Goal: Register for event/course

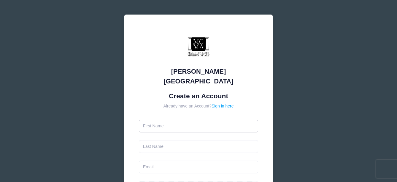
click at [162, 120] on input "text" at bounding box center [199, 126] width 120 height 13
type input "Cyrene"
click at [160, 140] on input "text" at bounding box center [199, 146] width 120 height 13
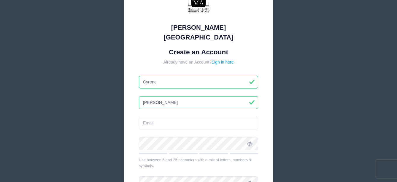
scroll to position [47, 0]
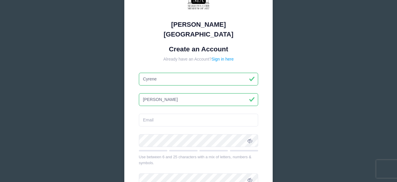
type input "[PERSON_NAME]"
click at [159, 114] on input "email" at bounding box center [199, 120] width 120 height 13
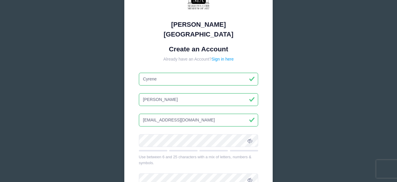
type input "[EMAIL_ADDRESS][DOMAIN_NAME]"
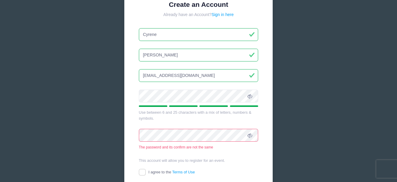
scroll to position [95, 0]
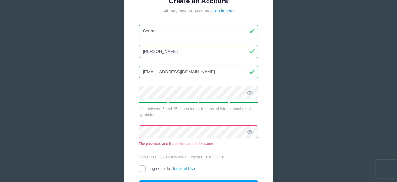
click at [251, 90] on icon at bounding box center [250, 92] width 5 height 5
click at [252, 130] on icon at bounding box center [250, 132] width 5 height 5
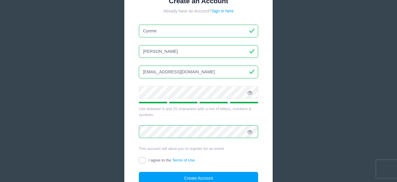
click at [143, 157] on input "I agree to the Terms of Use" at bounding box center [142, 160] width 7 height 7
checkbox input "true"
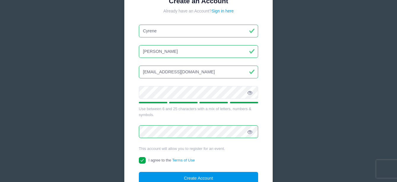
click at [175, 172] on button "Create Account" at bounding box center [199, 178] width 120 height 13
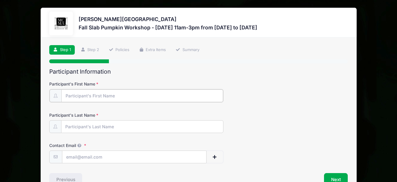
click at [111, 94] on input "Participant's First Name" at bounding box center [142, 95] width 162 height 13
type input "Cyrene"
click at [69, 124] on input "Participant's Last Name" at bounding box center [142, 126] width 162 height 13
type input "Sutton"
click at [64, 156] on input "Contact Email" at bounding box center [134, 156] width 144 height 13
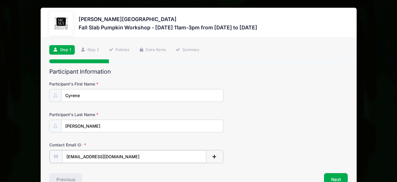
scroll to position [36, 0]
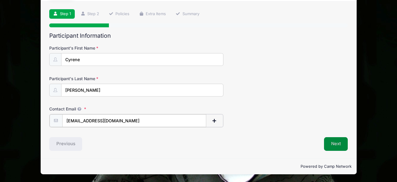
type input "cyrenebilli@yahoo.com"
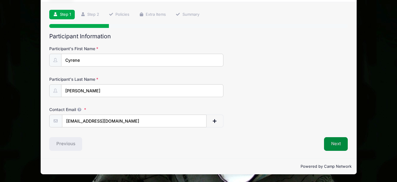
click at [340, 145] on button "Next" at bounding box center [336, 144] width 24 height 14
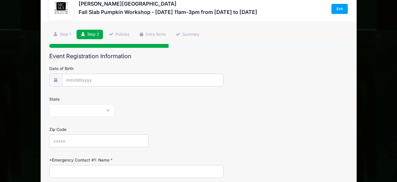
scroll to position [0, 0]
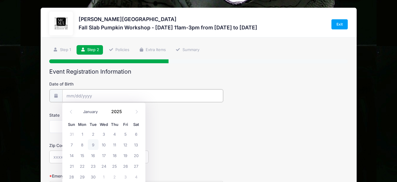
click at [68, 94] on input "Date of Birth" at bounding box center [142, 95] width 161 height 13
click at [136, 111] on icon at bounding box center [137, 112] width 4 height 4
select select "10"
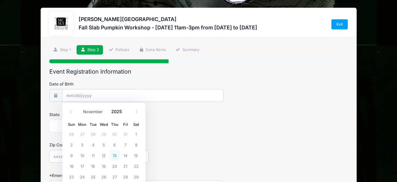
click at [115, 154] on span "13" at bounding box center [114, 155] width 11 height 11
type input "11/13/2025"
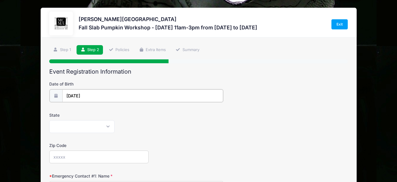
click at [89, 94] on input "11/13/2025" at bounding box center [142, 95] width 161 height 13
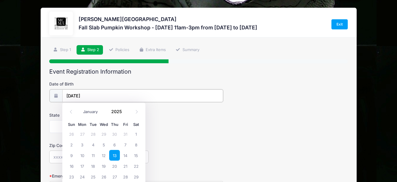
click at [90, 95] on input "11/13/2025" at bounding box center [142, 95] width 161 height 13
click at [90, 94] on input "11/13/2025" at bounding box center [142, 95] width 161 height 13
click at [125, 114] on span at bounding box center [126, 113] width 4 height 4
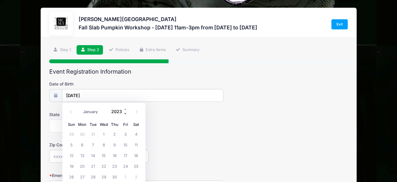
click at [125, 114] on span at bounding box center [126, 113] width 4 height 4
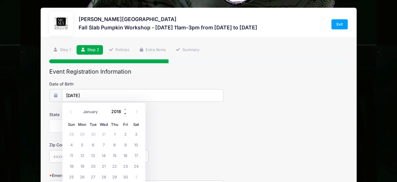
click at [125, 114] on span at bounding box center [126, 113] width 4 height 4
click at [124, 112] on span at bounding box center [126, 113] width 4 height 4
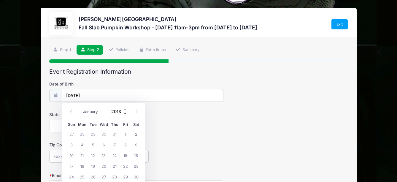
click at [124, 112] on span at bounding box center [126, 113] width 4 height 4
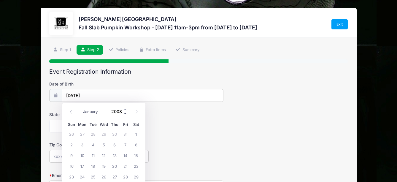
click at [124, 112] on span at bounding box center [126, 113] width 4 height 4
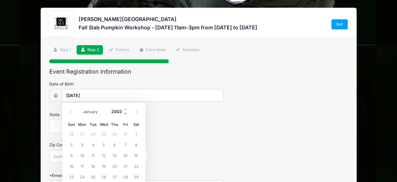
click at [124, 112] on span at bounding box center [126, 113] width 4 height 4
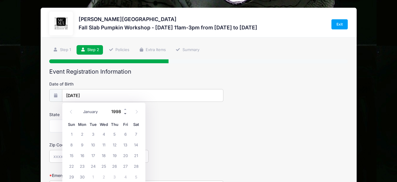
click at [124, 112] on span at bounding box center [126, 113] width 4 height 4
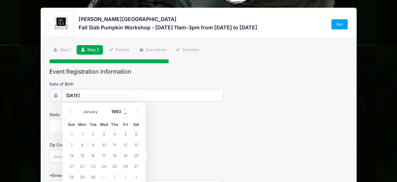
click at [124, 112] on span at bounding box center [126, 113] width 4 height 4
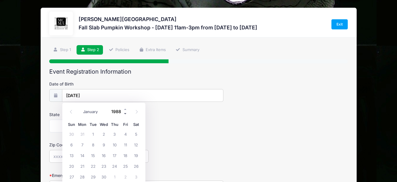
click at [124, 112] on span at bounding box center [126, 113] width 4 height 4
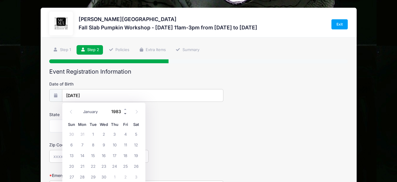
click at [124, 112] on span at bounding box center [126, 113] width 4 height 4
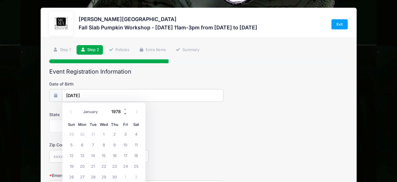
click at [124, 112] on span at bounding box center [126, 113] width 4 height 4
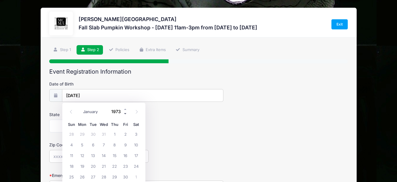
click at [124, 112] on span at bounding box center [126, 113] width 4 height 4
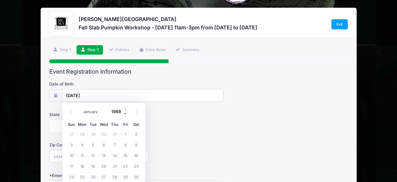
click at [124, 112] on span at bounding box center [126, 113] width 4 height 4
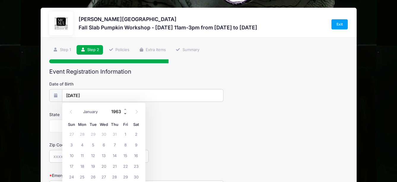
click at [124, 112] on span at bounding box center [126, 113] width 4 height 4
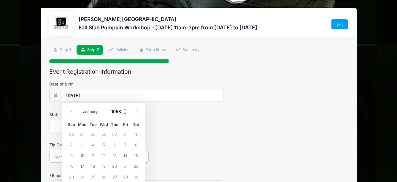
click at [124, 112] on span at bounding box center [126, 113] width 4 height 4
type input "1956"
click at [93, 153] on span "13" at bounding box center [93, 155] width 11 height 11
type input "11/13/1956"
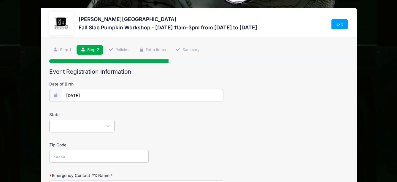
click at [109, 127] on select "Alabama Alaska American Samoa Arizona Arkansas Armed Forces Africa Armed Forces…" at bounding box center [81, 126] width 65 height 13
select select "GA"
click at [49, 120] on select "Alabama Alaska American Samoa Arizona Arkansas Armed Forces Africa Armed Forces…" at bounding box center [81, 126] width 65 height 13
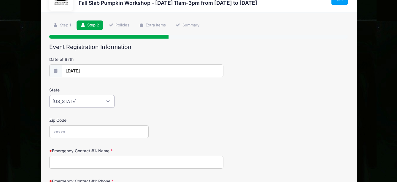
scroll to position [25, 0]
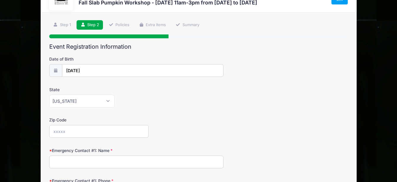
click at [64, 130] on input "Zip Code" at bounding box center [99, 131] width 100 height 13
type input "30180"
click at [77, 162] on input "Emergency Contact #1: Name" at bounding box center [136, 162] width 174 height 13
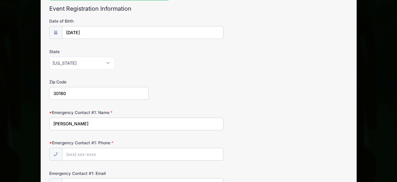
scroll to position [65, 0]
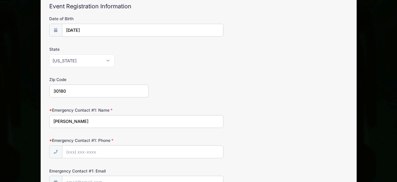
type input "Samantha Sutton"
click at [76, 151] on input "Emergency Contact #1: Phone" at bounding box center [142, 152] width 161 height 13
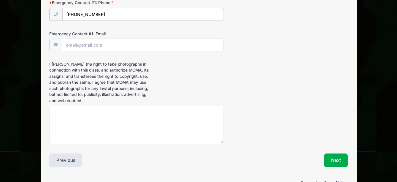
scroll to position [205, 0]
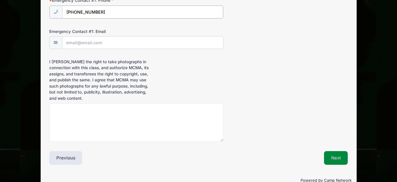
type input "(201) 315-8352"
click at [335, 159] on button "Next" at bounding box center [336, 158] width 24 height 14
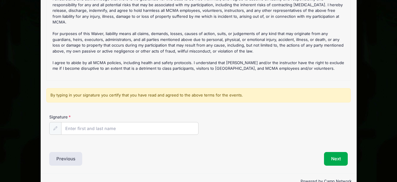
scroll to position [92, 0]
click at [73, 129] on input "Signature" at bounding box center [129, 128] width 137 height 13
type input "Cyrene Sutton"
click at [332, 159] on button "Next" at bounding box center [336, 159] width 24 height 14
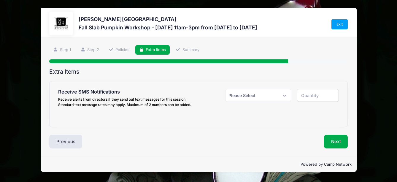
scroll to position [0, 0]
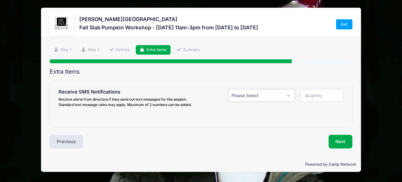
click at [283, 97] on select "Please Select Yes ($0.00) No" at bounding box center [261, 95] width 67 height 13
select select "1"
click at [228, 89] on select "Please Select Yes ($0.00) No" at bounding box center [261, 95] width 67 height 13
type input "1"
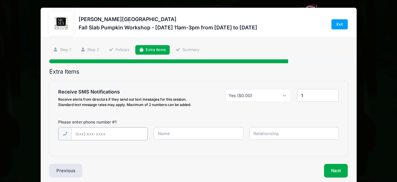
click at [102, 136] on input "text" at bounding box center [109, 133] width 76 height 13
type input "(201) 315-8352"
click at [173, 135] on input "text" at bounding box center [199, 133] width 90 height 13
type input "Cyrene Sutton"
click at [257, 134] on input "text" at bounding box center [294, 133] width 90 height 13
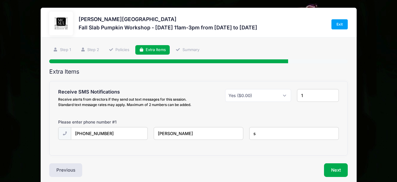
click at [257, 134] on input "s" at bounding box center [294, 133] width 90 height 13
type input "self"
click at [333, 165] on button "Next" at bounding box center [336, 170] width 24 height 14
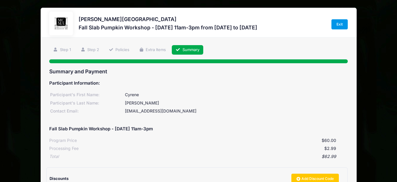
click at [340, 24] on link "Exit" at bounding box center [340, 24] width 17 height 10
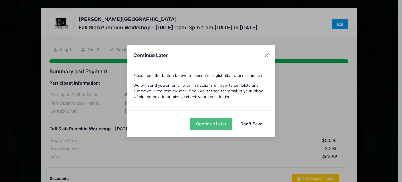
click at [215, 124] on button "Continue Later" at bounding box center [211, 124] width 42 height 13
